Goal: Navigation & Orientation: Find specific page/section

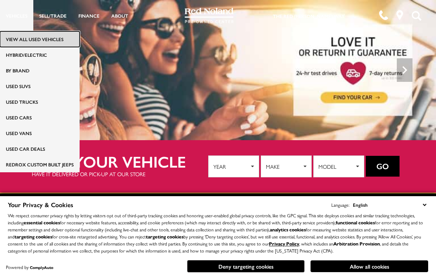
click at [18, 40] on link "View All Used Vehicles" at bounding box center [40, 39] width 80 height 16
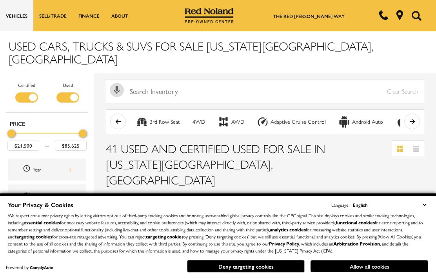
click at [324, 266] on button "Allow all cookies" at bounding box center [370, 267] width 118 height 12
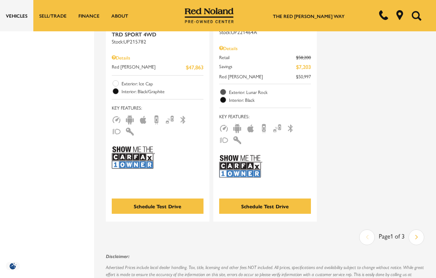
scroll to position [2313, 0]
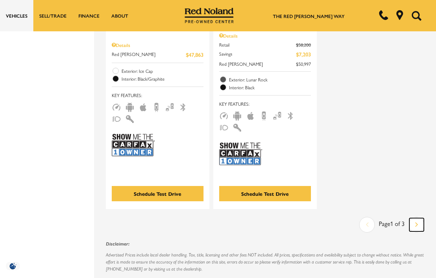
click at [420, 218] on link "Next" at bounding box center [416, 224] width 15 height 13
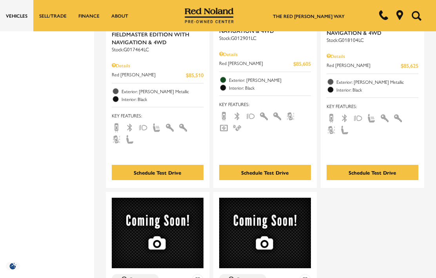
scroll to position [2117, 0]
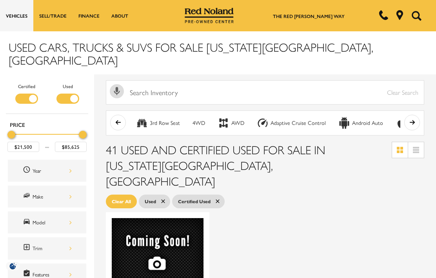
scroll to position [118, 0]
